Goal: Information Seeking & Learning: Learn about a topic

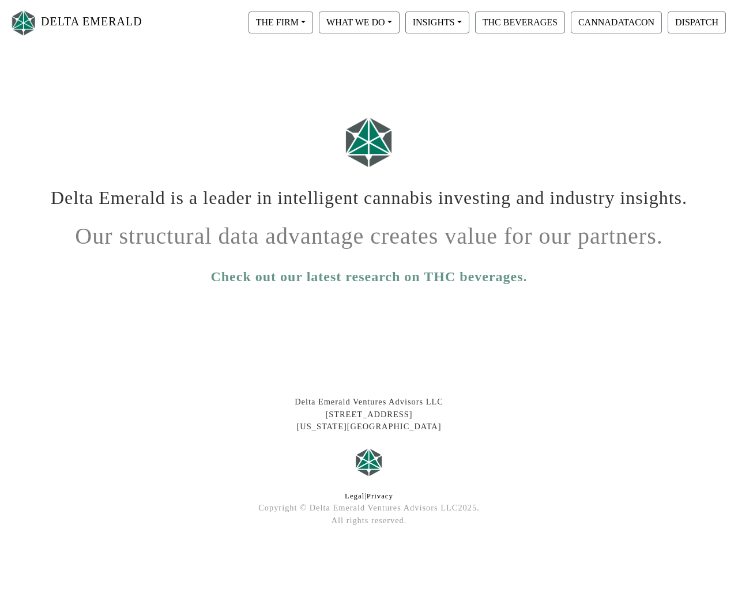
scroll to position [48, 0]
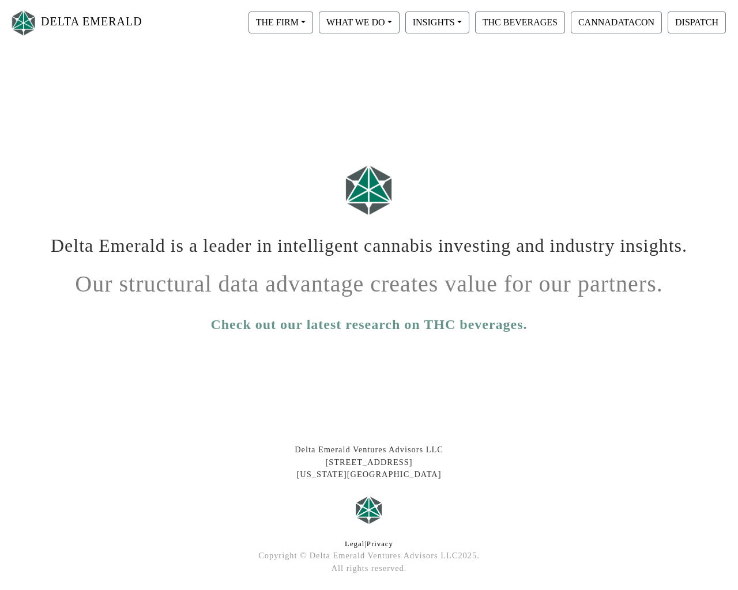
scroll to position [48, 0]
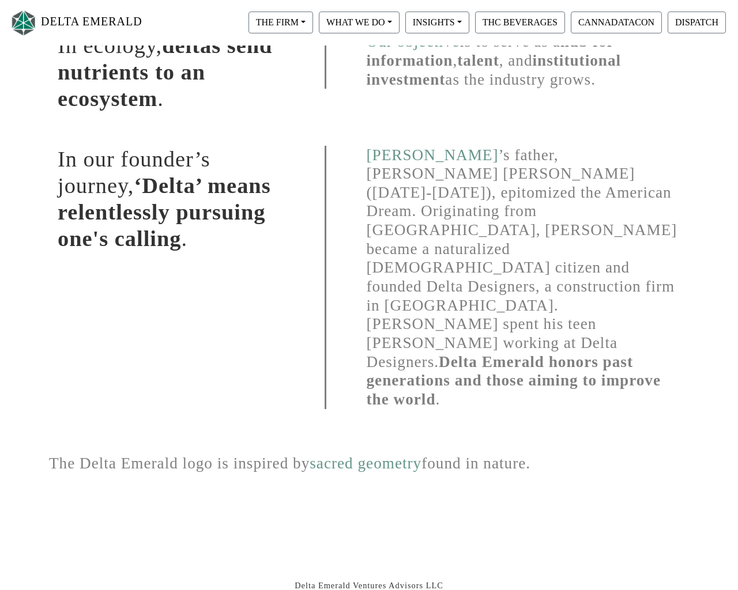
scroll to position [377, 0]
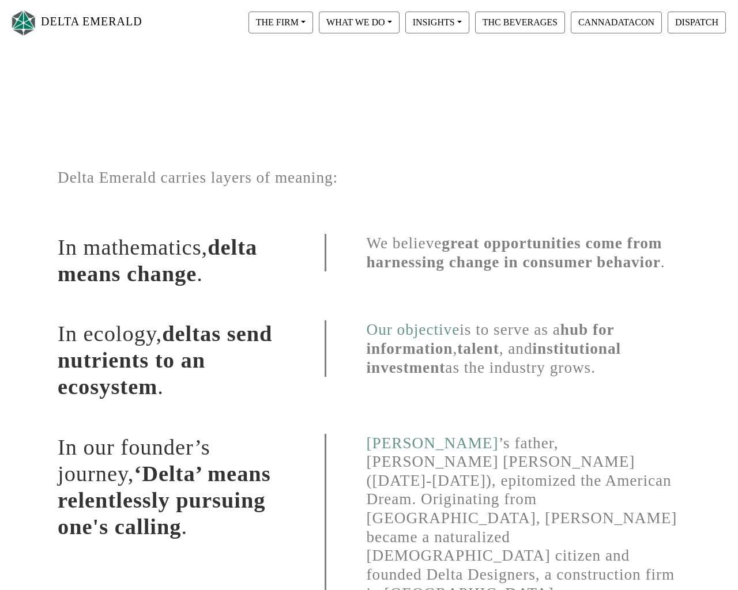
scroll to position [377, 0]
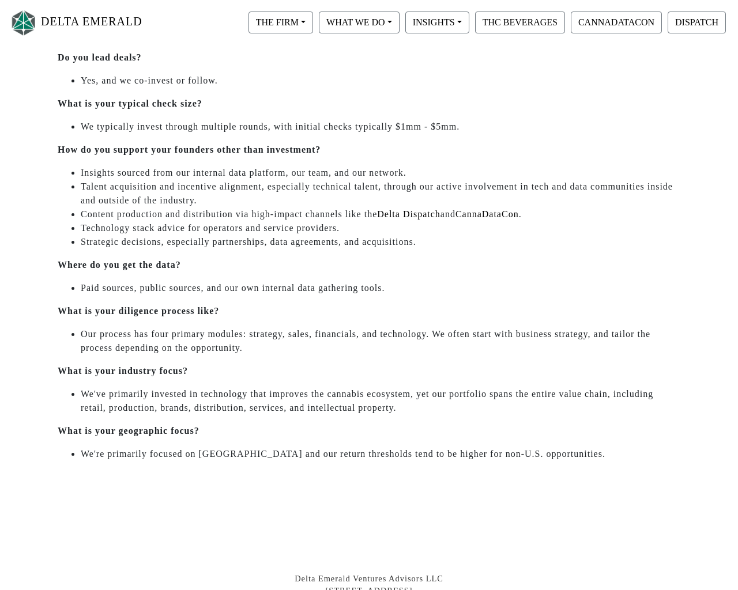
scroll to position [465, 0]
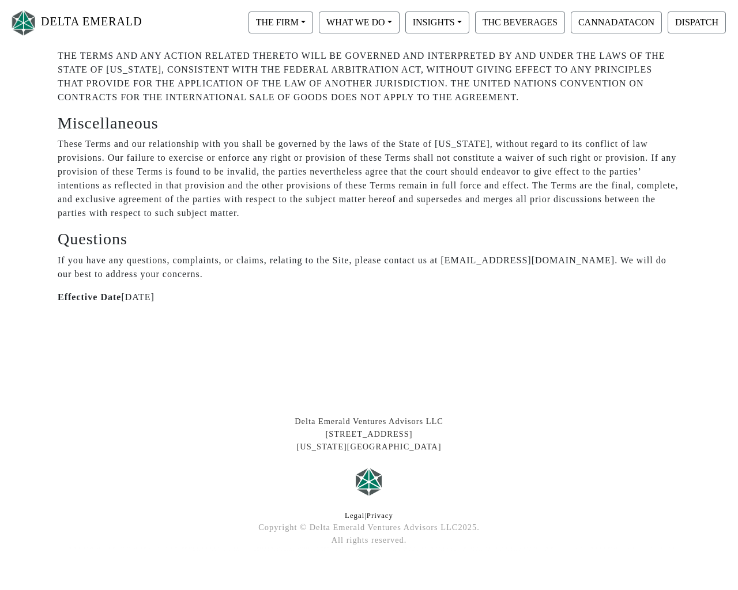
scroll to position [4039, 0]
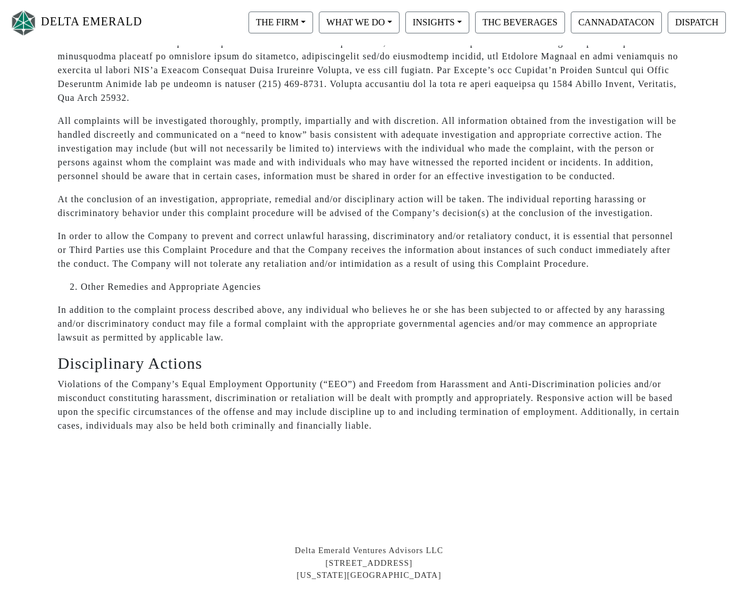
scroll to position [7338, 0]
